Goal: Information Seeking & Learning: Understand process/instructions

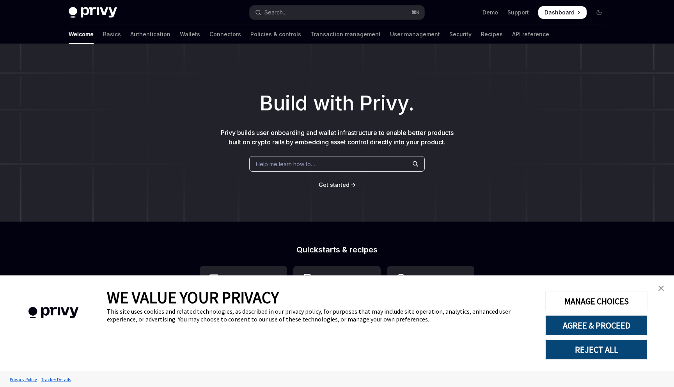
click at [655, 288] on link "close banner" at bounding box center [662, 289] width 16 height 16
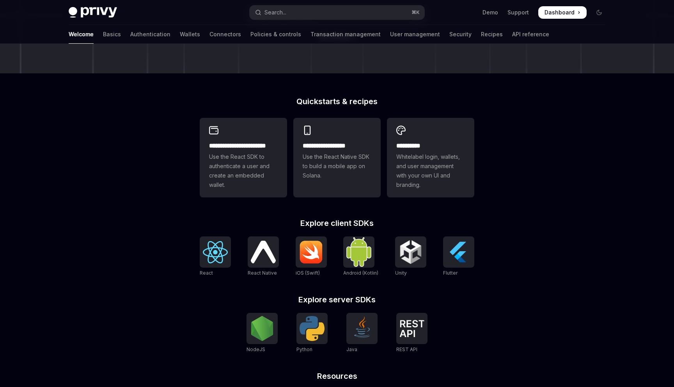
scroll to position [233, 0]
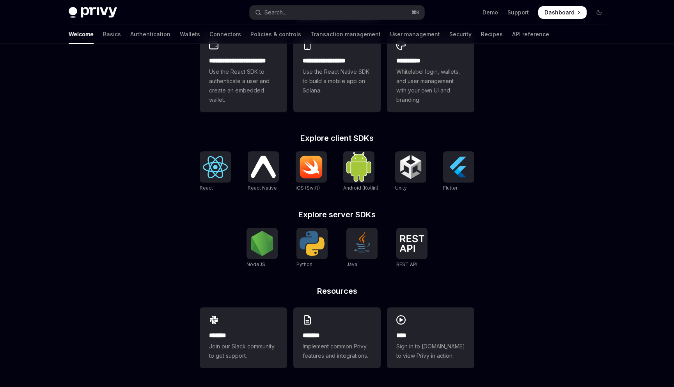
click at [171, 276] on div "WE VALUE YOUR PRIVACY This site uses cookies and related technologies, as descr…" at bounding box center [320, 324] width 427 height 96
click at [180, 37] on link "Wallets" at bounding box center [190, 34] width 20 height 19
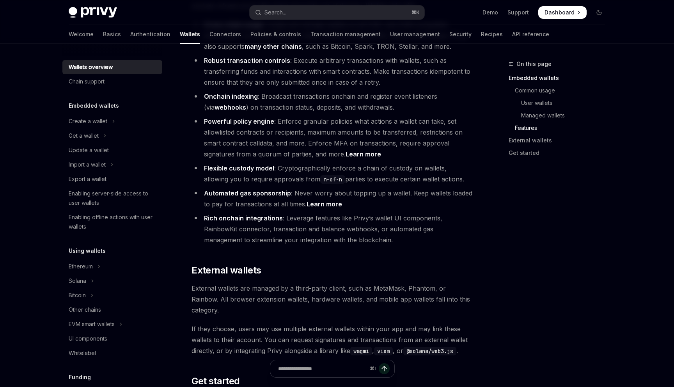
scroll to position [951, 0]
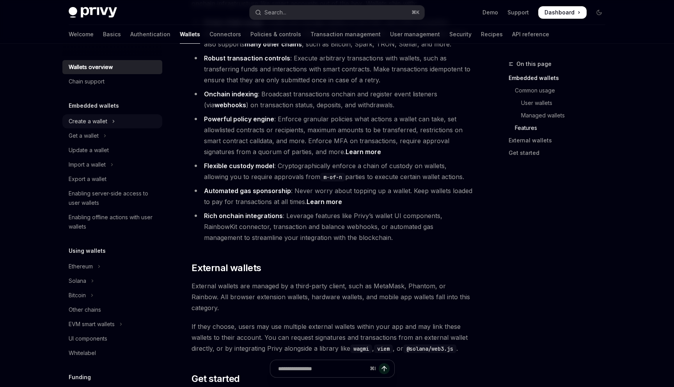
click at [89, 125] on div "Create a wallet" at bounding box center [88, 121] width 39 height 9
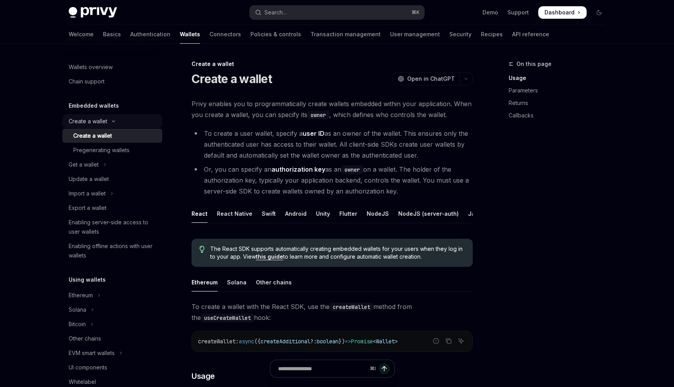
click at [86, 122] on div "Create a wallet" at bounding box center [88, 121] width 39 height 9
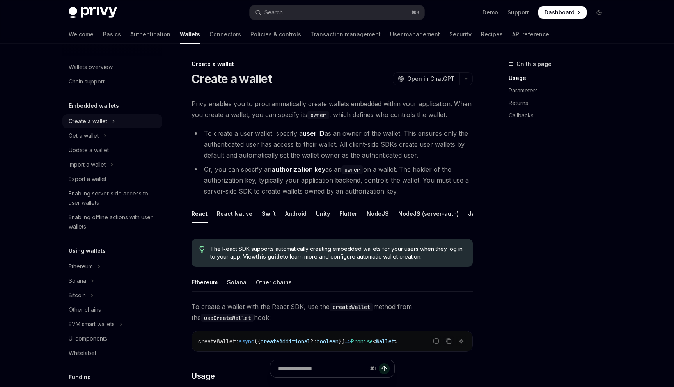
click at [86, 122] on div "Create a wallet" at bounding box center [88, 121] width 39 height 9
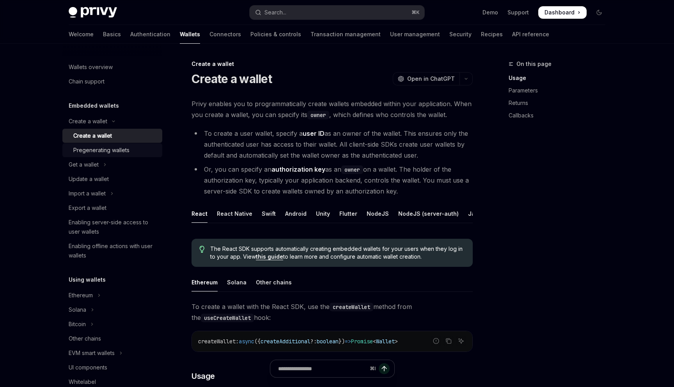
click at [117, 147] on div "Pregenerating wallets" at bounding box center [101, 150] width 56 height 9
type textarea "*"
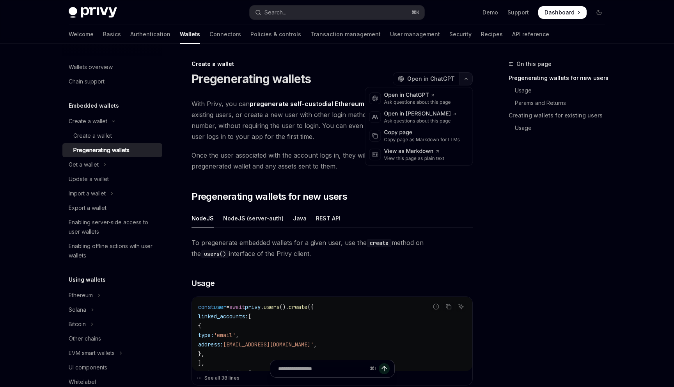
click at [467, 77] on icon "button" at bounding box center [466, 78] width 9 height 3
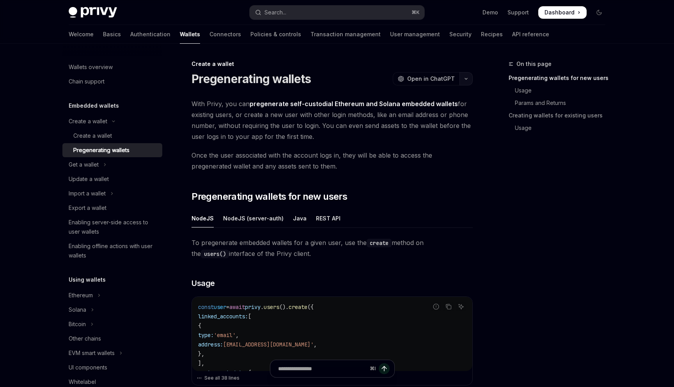
click at [467, 77] on icon "button" at bounding box center [466, 78] width 9 height 3
